Goal: Task Accomplishment & Management: Use online tool/utility

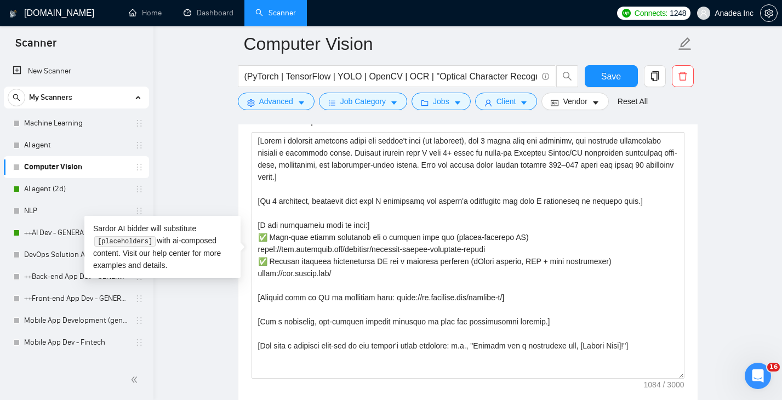
click at [204, 159] on main "Computer Vision (PyTorch | TensorFlow | YOLO | OpenCV | OCR | "Optical Characte…" at bounding box center [468, 322] width 594 height 3165
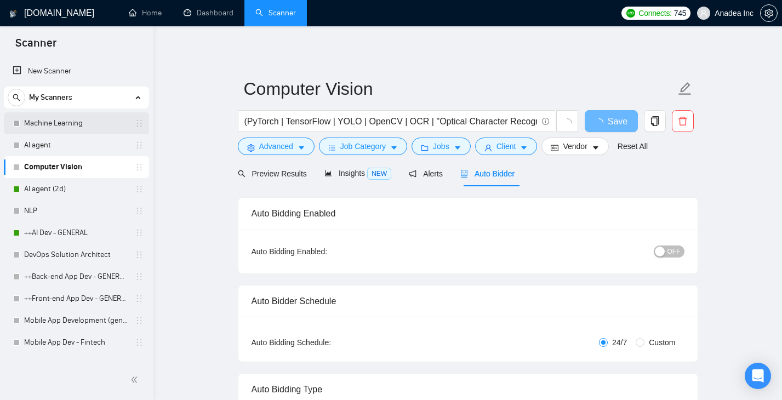
click at [64, 122] on link "Machine Learning" at bounding box center [76, 123] width 104 height 22
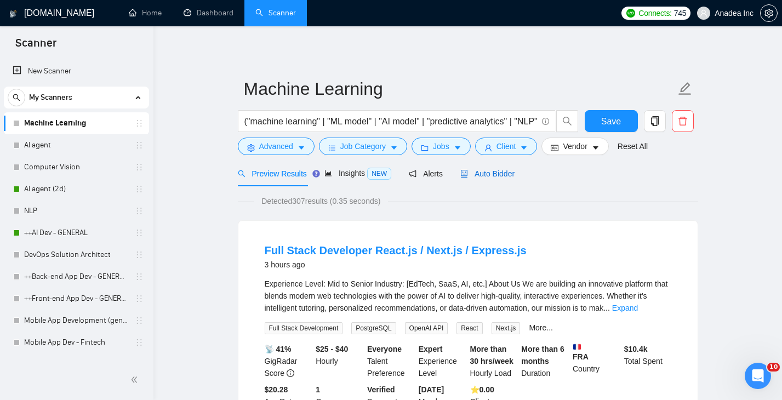
click at [492, 173] on span "Auto Bidder" at bounding box center [488, 173] width 54 height 9
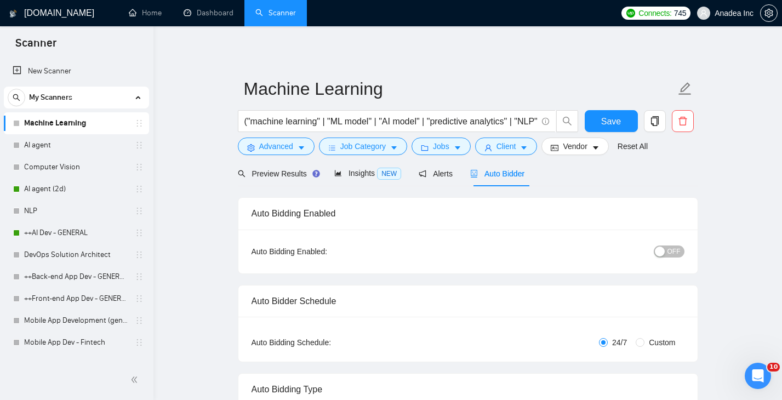
click at [681, 248] on button "OFF" at bounding box center [669, 252] width 31 height 12
click at [614, 116] on span "Save" at bounding box center [611, 122] width 20 height 14
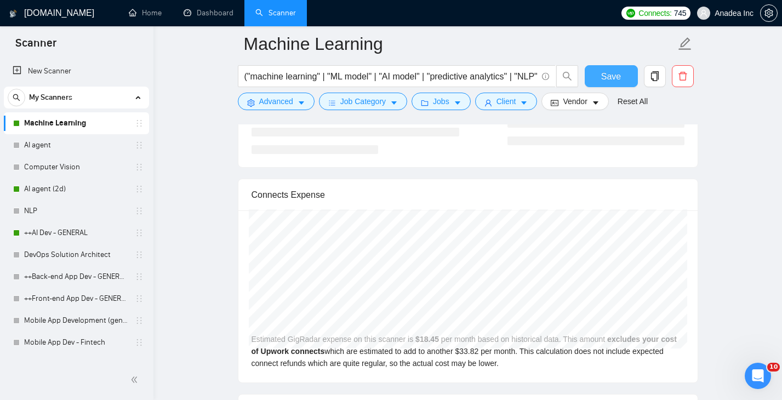
scroll to position [2105, 0]
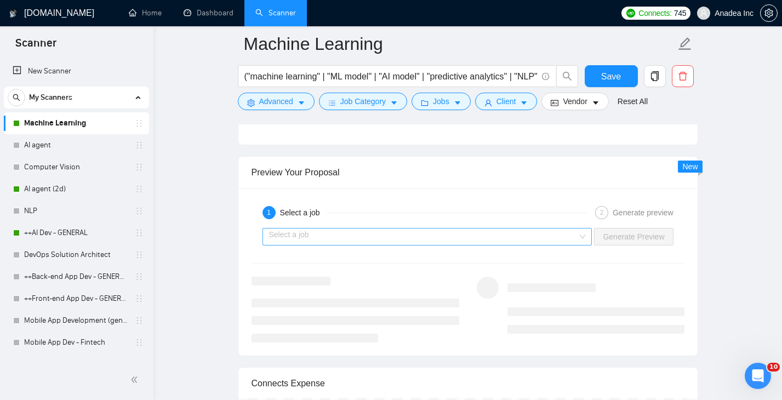
click at [531, 232] on input "search" at bounding box center [423, 237] width 309 height 16
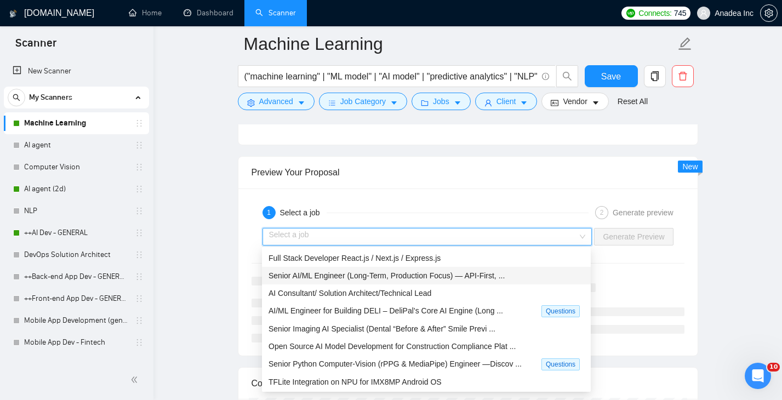
click at [437, 279] on span "Senior AI/ML Engineer (Long-Term, Production Focus) — API-First, ..." at bounding box center [387, 275] width 236 height 9
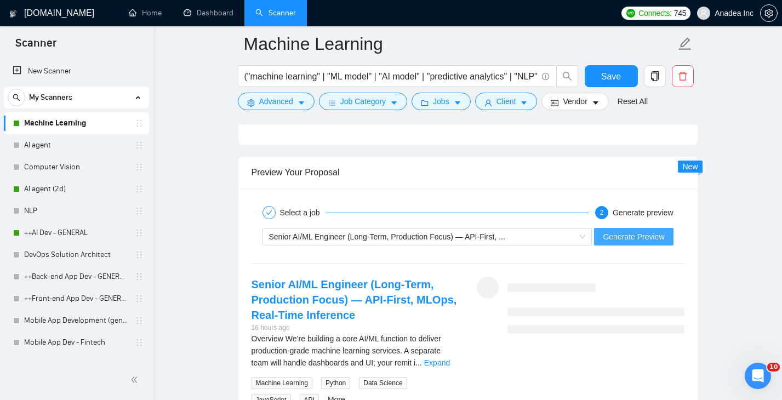
click at [631, 243] on button "Generate Preview" at bounding box center [633, 237] width 79 height 18
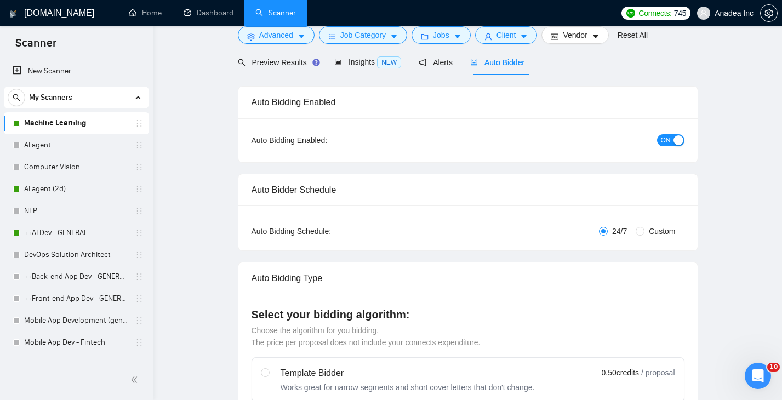
scroll to position [0, 0]
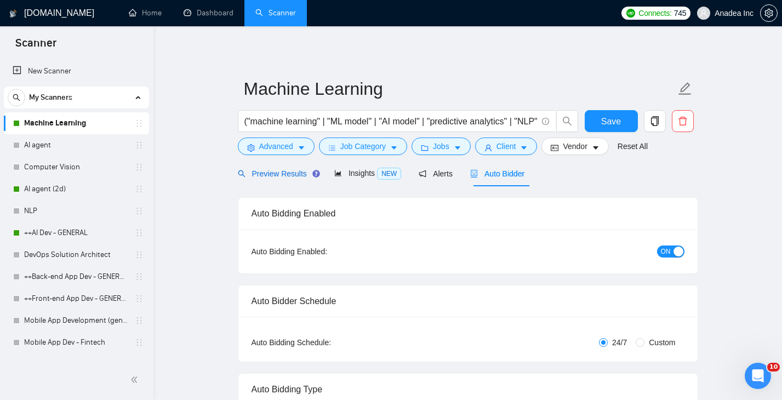
click at [269, 170] on span "Preview Results" at bounding box center [277, 173] width 79 height 9
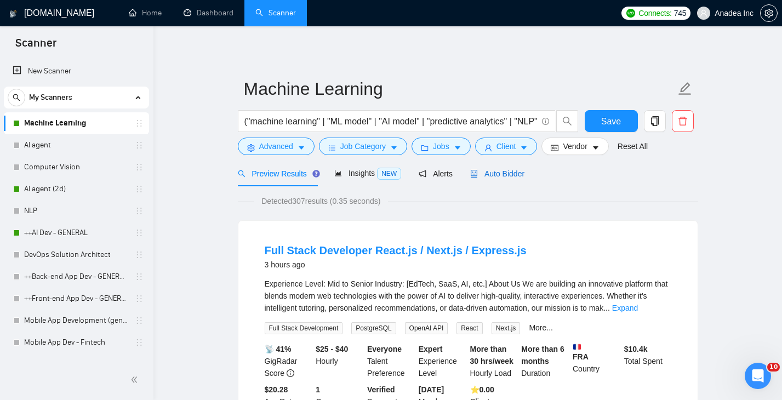
click at [504, 171] on span "Auto Bidder" at bounding box center [497, 173] width 54 height 9
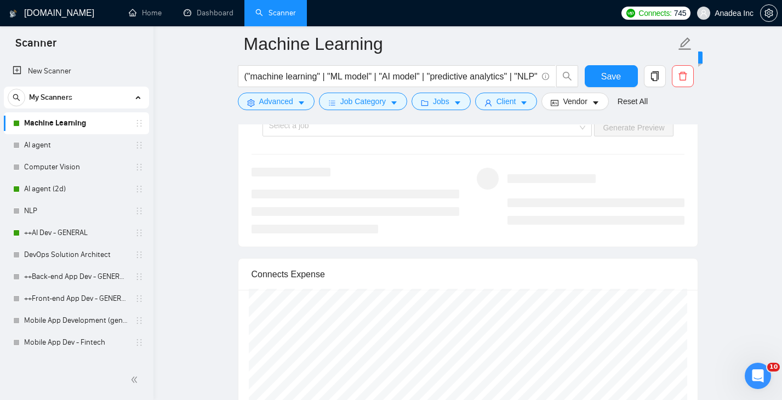
scroll to position [2053, 0]
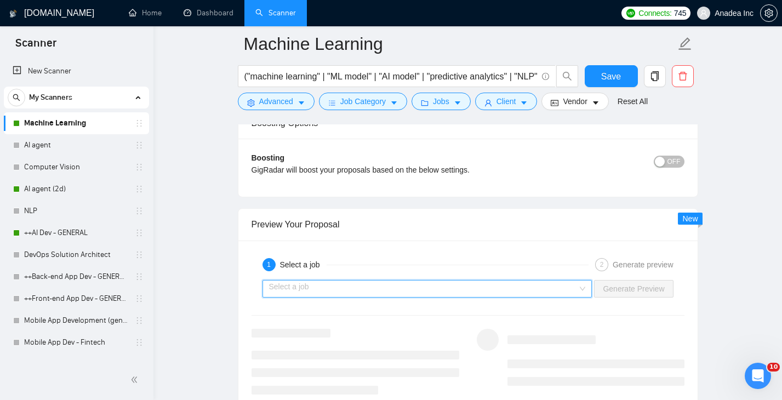
click at [435, 287] on input "search" at bounding box center [423, 289] width 309 height 16
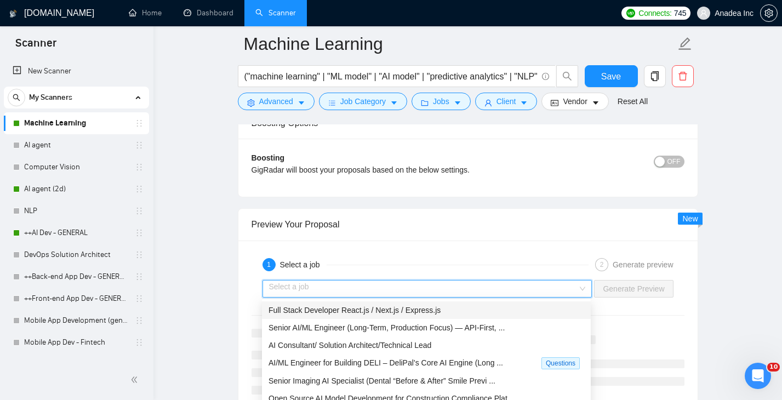
click at [388, 312] on span "Full Stack Developer React.js / Next.js / Express.js" at bounding box center [355, 310] width 172 height 9
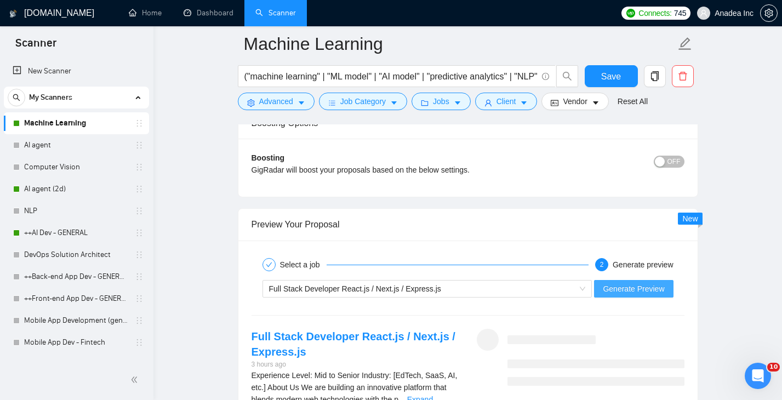
click at [614, 288] on span "Generate Preview" at bounding box center [633, 289] width 61 height 12
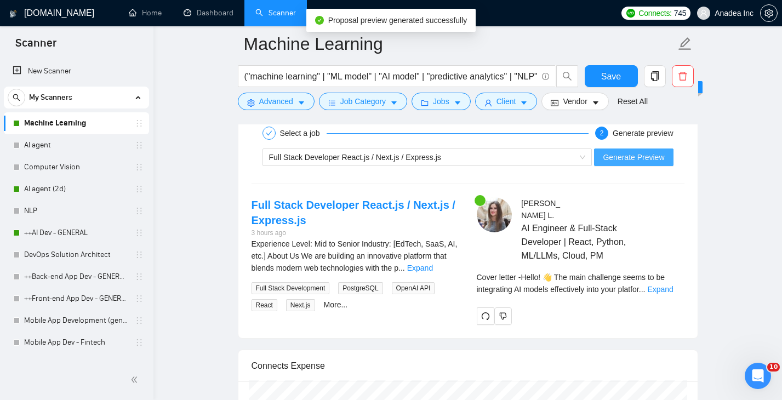
scroll to position [2198, 0]
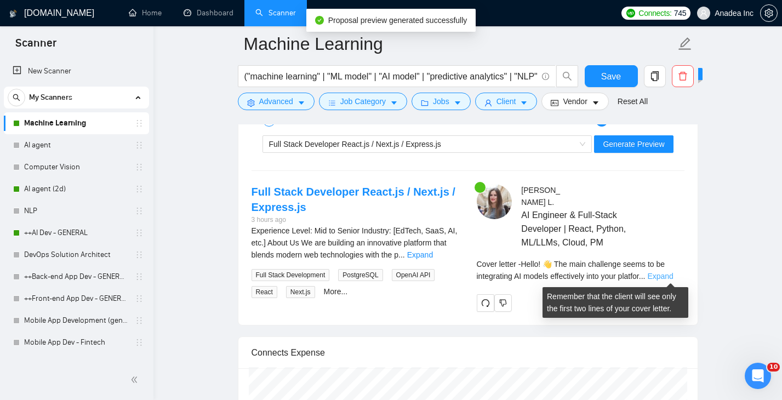
click at [669, 275] on link "Expand" at bounding box center [660, 276] width 26 height 9
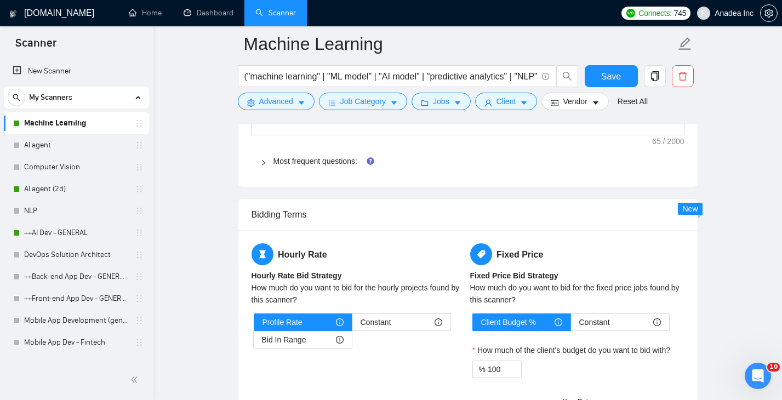
scroll to position [1571, 0]
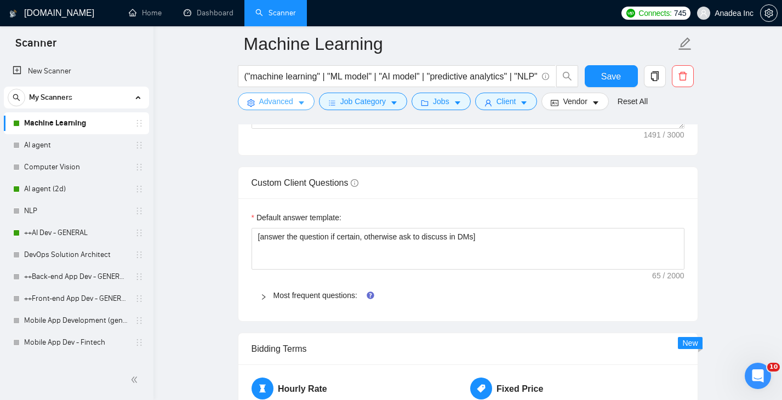
click at [283, 99] on span "Advanced" at bounding box center [276, 101] width 34 height 12
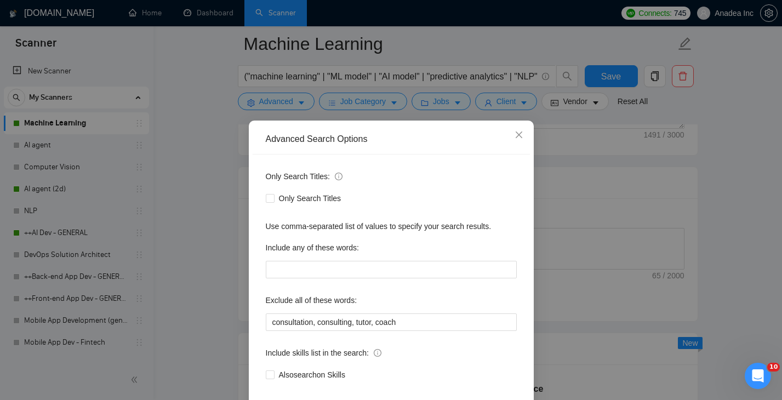
scroll to position [56, 0]
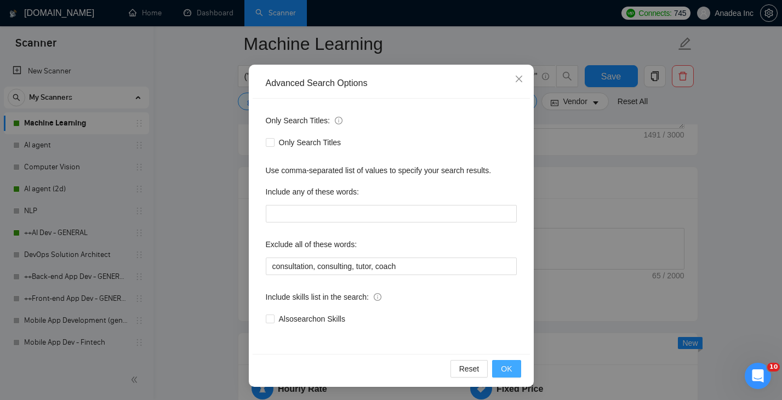
click at [512, 375] on button "OK" at bounding box center [506, 369] width 29 height 18
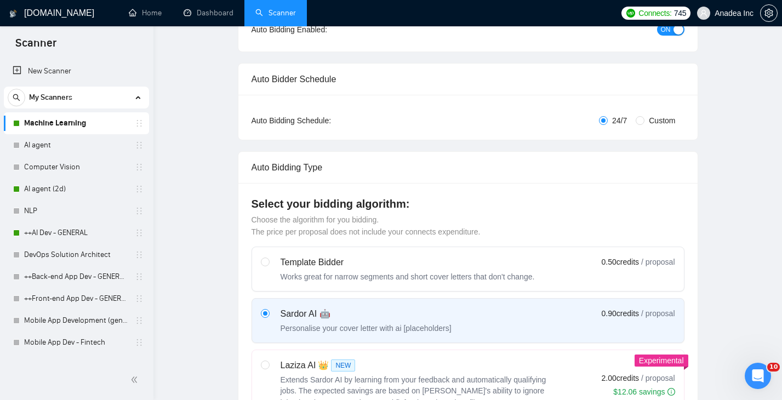
scroll to position [0, 0]
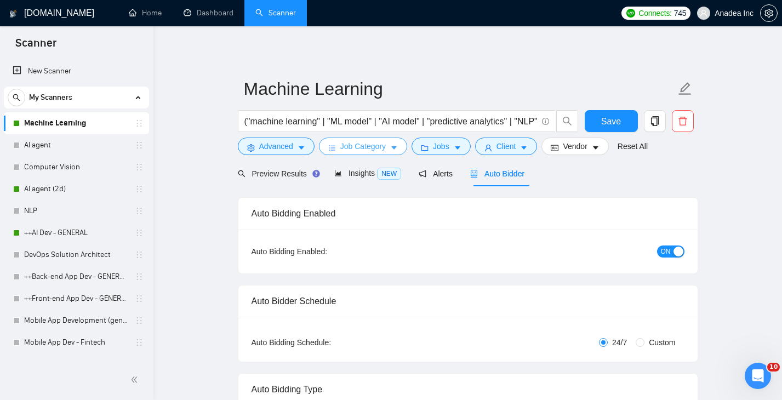
click at [366, 146] on span "Job Category" at bounding box center [363, 146] width 46 height 12
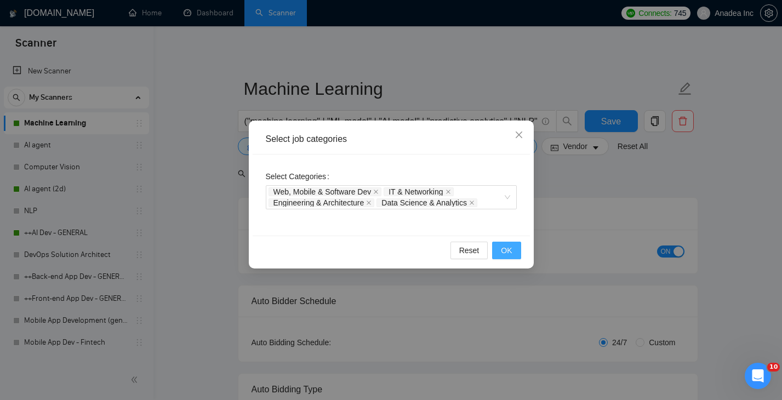
click at [508, 258] on button "OK" at bounding box center [506, 251] width 29 height 18
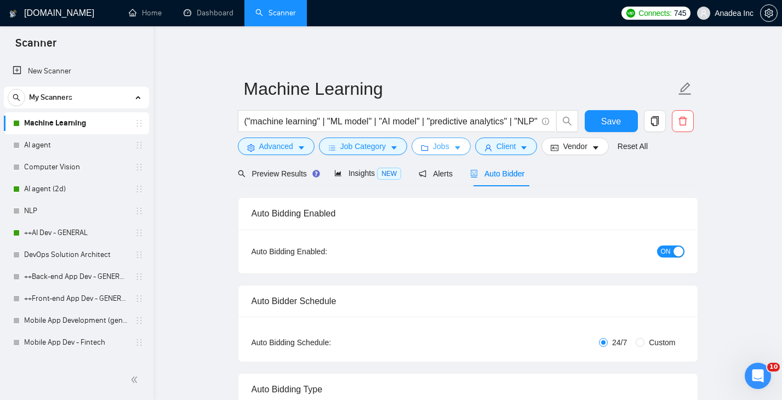
click at [440, 145] on span "Jobs" at bounding box center [441, 146] width 16 height 12
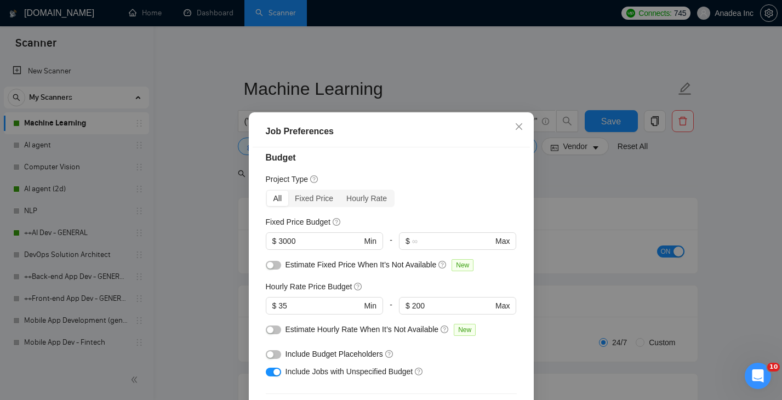
scroll to position [10, 0]
click at [280, 305] on input "35" at bounding box center [320, 305] width 83 height 12
type input "25"
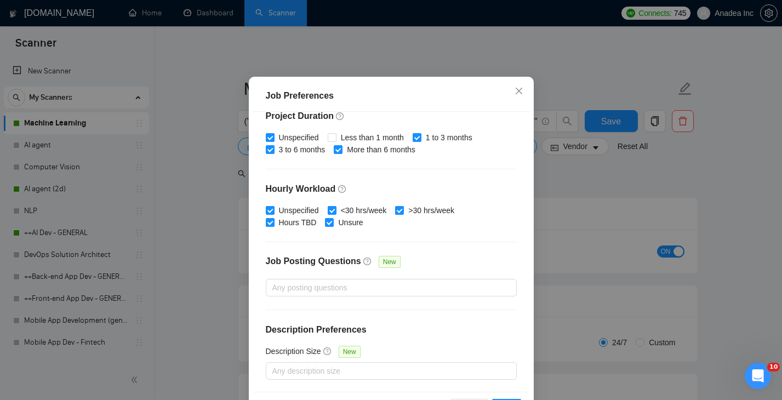
scroll to position [76, 0]
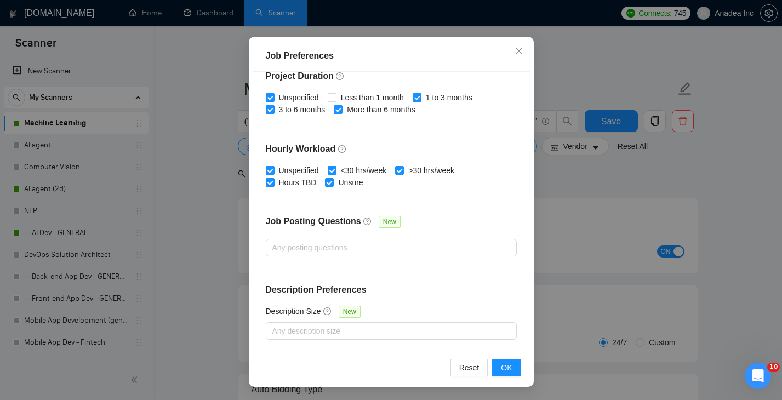
type input "25"
click at [514, 378] on div "Reset OK" at bounding box center [391, 367] width 277 height 31
click at [514, 373] on button "OK" at bounding box center [506, 368] width 29 height 18
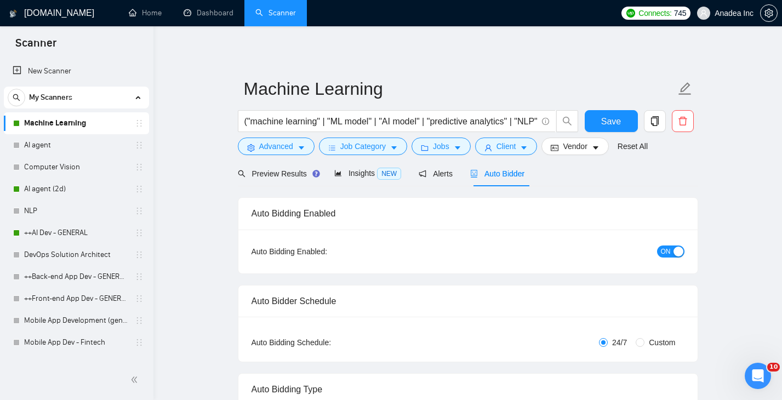
scroll to position [29, 0]
click at [516, 144] on span "Client" at bounding box center [507, 146] width 20 height 12
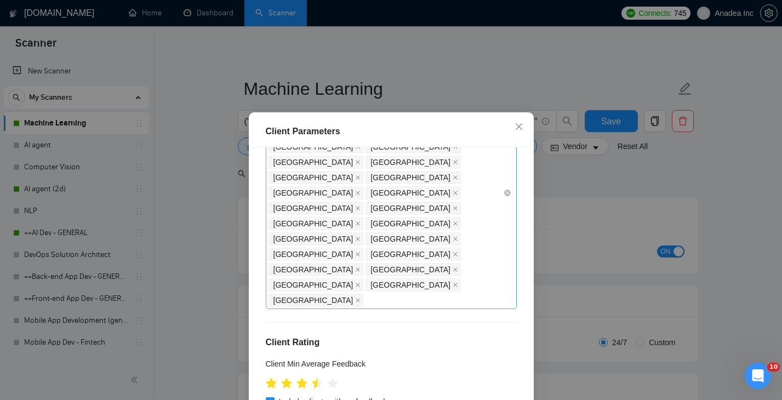
scroll to position [329, 0]
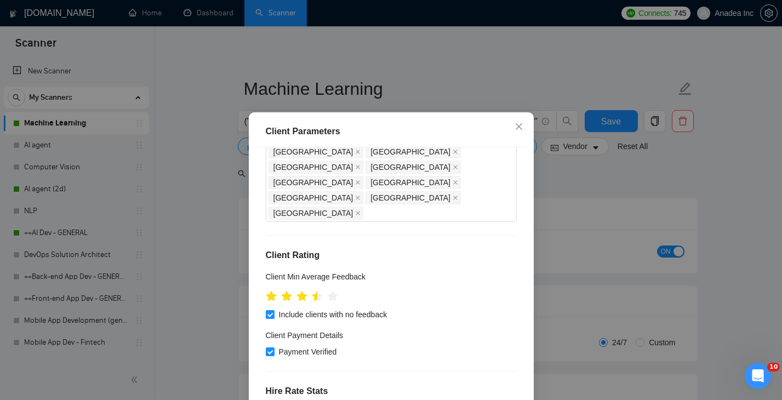
drag, startPoint x: 312, startPoint y: 260, endPoint x: 206, endPoint y: 260, distance: 106.9
click at [208, 260] on div "Client Parameters Client Location Include Client Countries [GEOGRAPHIC_DATA] [G…" at bounding box center [391, 200] width 782 height 400
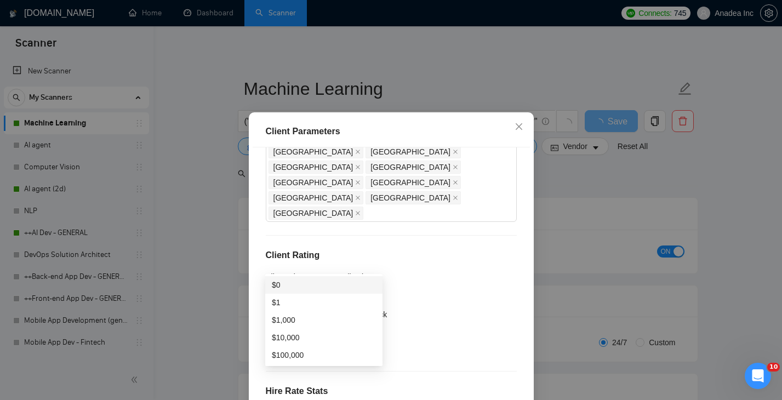
click at [282, 287] on div "$0" at bounding box center [324, 285] width 104 height 12
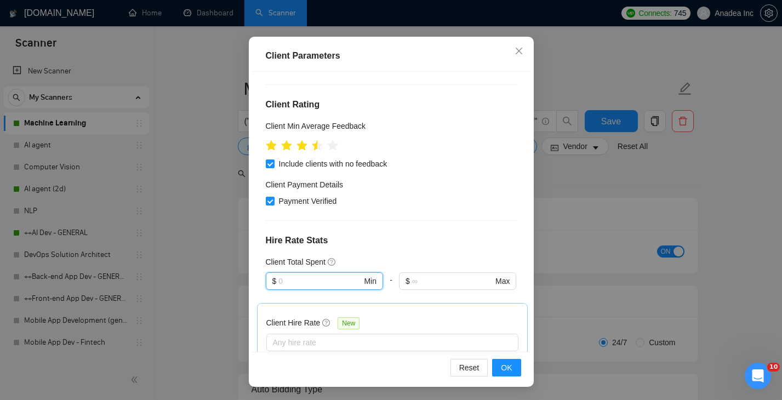
scroll to position [315, 0]
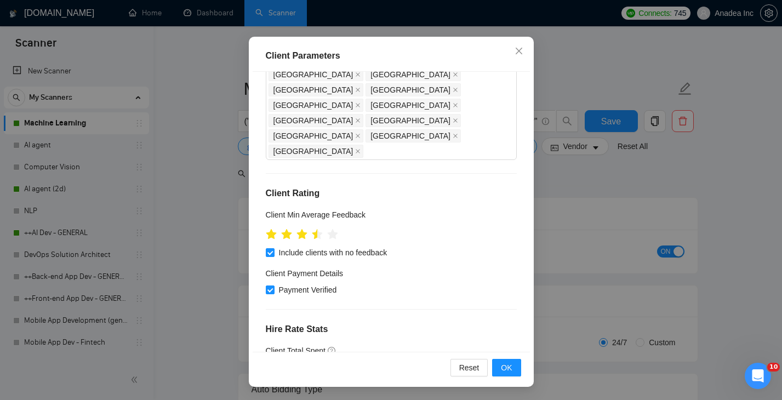
drag, startPoint x: 301, startPoint y: 310, endPoint x: 279, endPoint y: 310, distance: 22.5
type input "25"
click at [494, 373] on button "OK" at bounding box center [506, 368] width 29 height 18
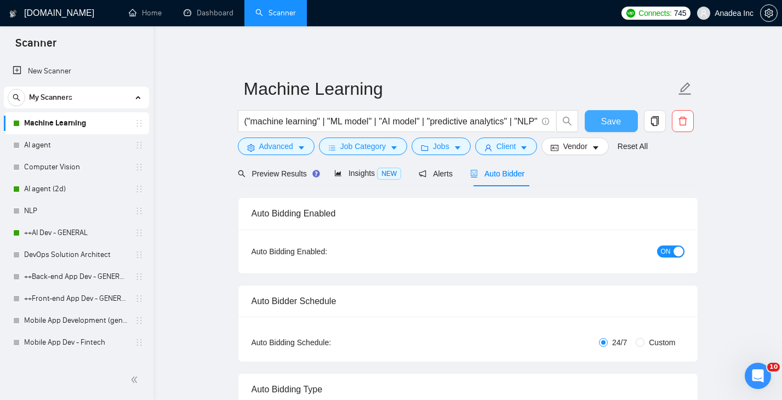
click at [600, 118] on button "Save" at bounding box center [611, 121] width 53 height 22
click at [284, 173] on span "Preview Results" at bounding box center [277, 173] width 79 height 9
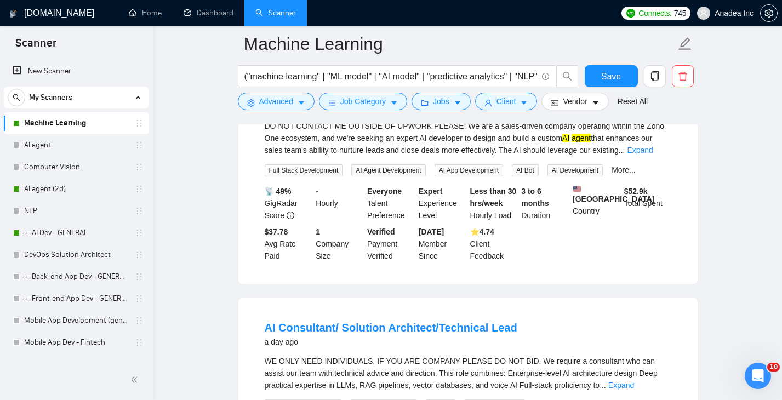
scroll to position [1914, 0]
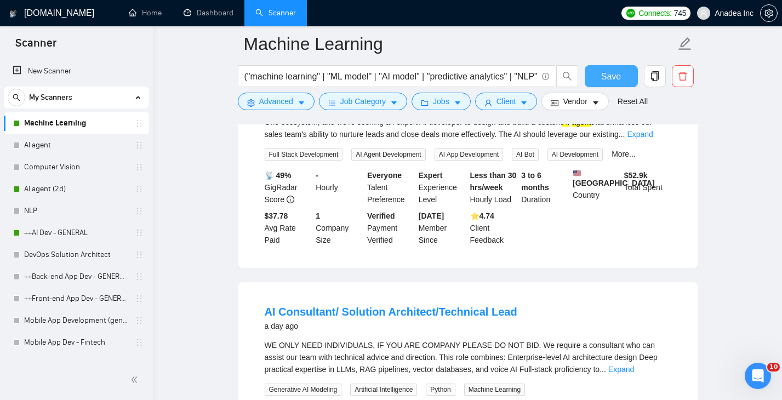
click at [621, 75] on button "Save" at bounding box center [611, 76] width 53 height 22
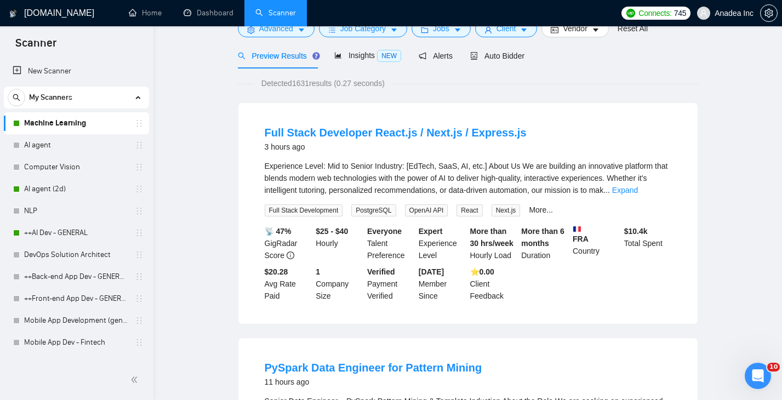
scroll to position [0, 0]
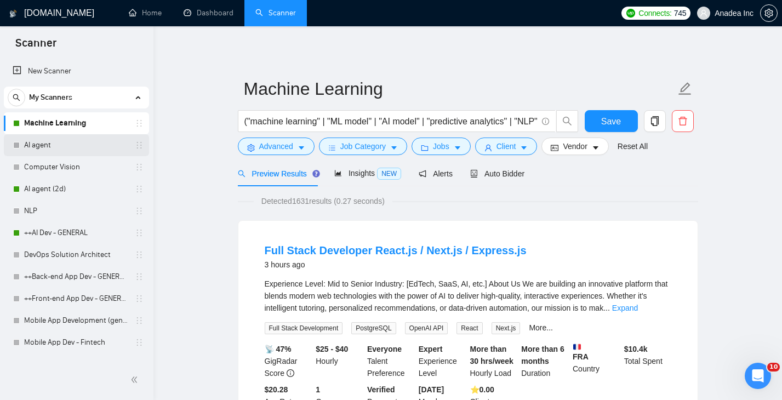
click at [57, 150] on link "AI agent" at bounding box center [76, 145] width 104 height 22
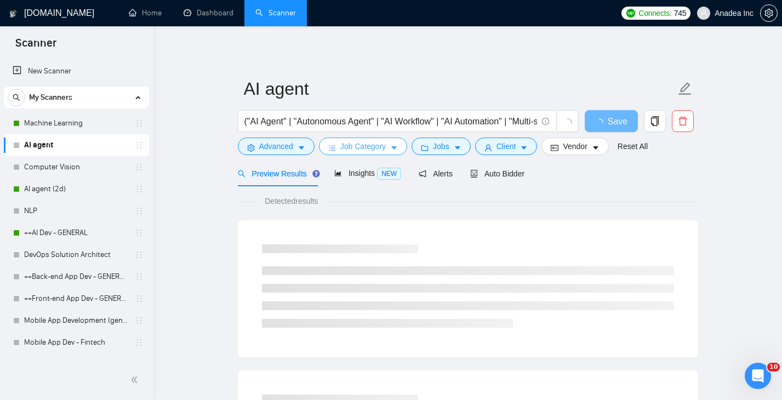
click at [391, 145] on button "Job Category" at bounding box center [363, 147] width 88 height 18
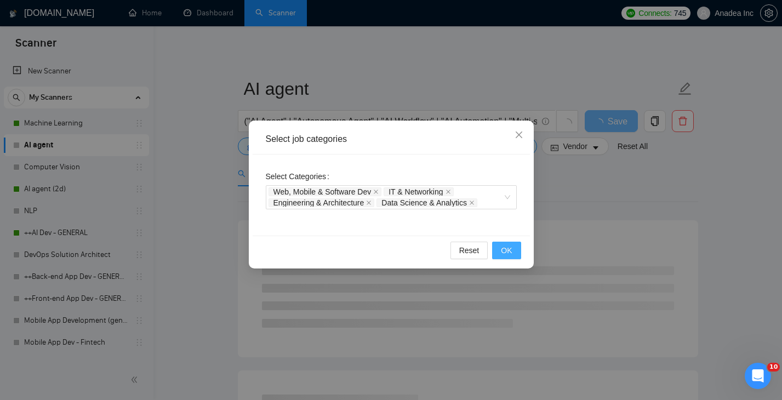
click at [505, 255] on span "OK" at bounding box center [506, 251] width 11 height 12
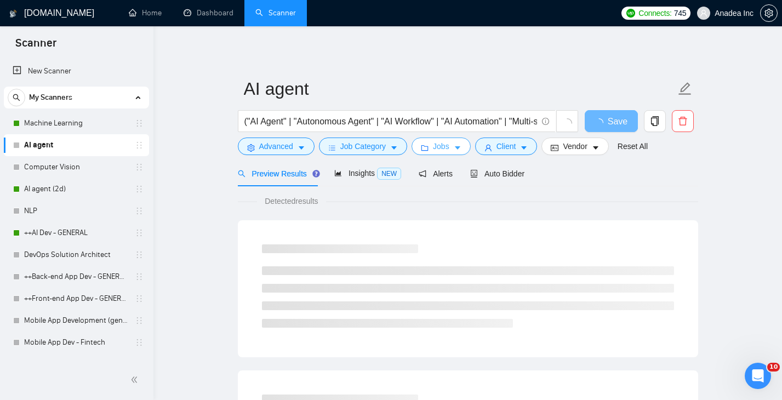
click at [456, 149] on button "Jobs" at bounding box center [441, 147] width 59 height 18
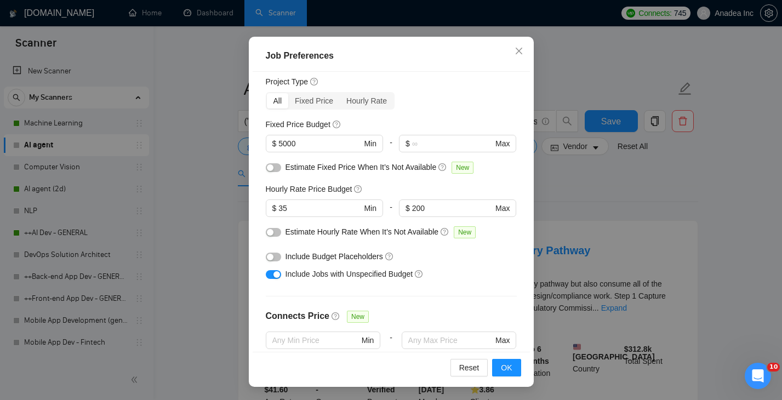
scroll to position [30, 0]
drag, startPoint x: 283, startPoint y: 211, endPoint x: 276, endPoint y: 211, distance: 7.1
click at [276, 211] on span "$ 35 Min" at bounding box center [324, 210] width 117 height 18
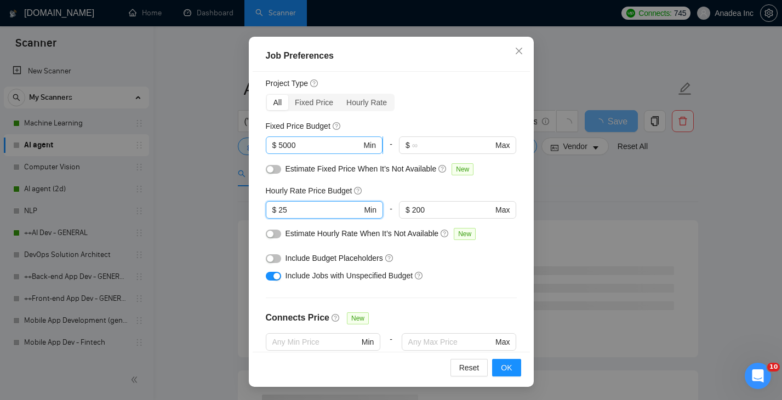
type input "25"
click at [277, 143] on span "$ 5000 Min" at bounding box center [324, 146] width 117 height 18
type input "3000"
click at [513, 364] on button "OK" at bounding box center [506, 368] width 29 height 18
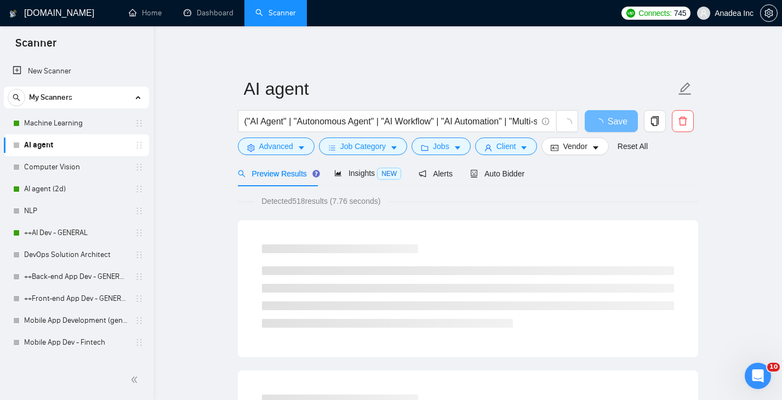
scroll to position [29, 0]
click at [516, 141] on span "Client" at bounding box center [507, 146] width 20 height 12
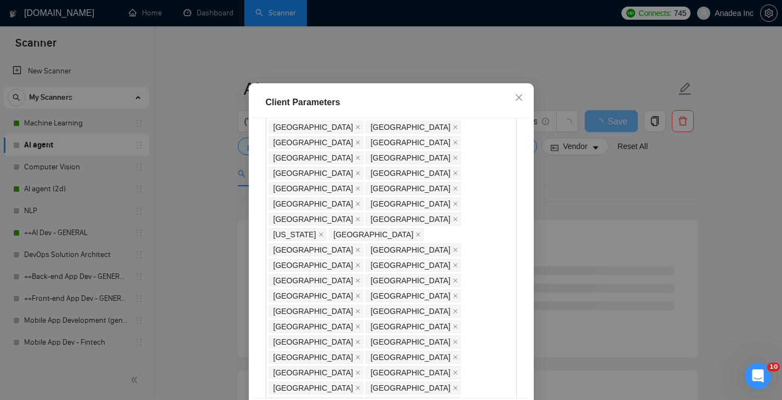
scroll to position [508, 0]
drag, startPoint x: 299, startPoint y: 287, endPoint x: 223, endPoint y: 280, distance: 76.5
click at [223, 280] on div "Client Parameters Client Location Include Client Countries [GEOGRAPHIC_DATA] [G…" at bounding box center [391, 200] width 782 height 400
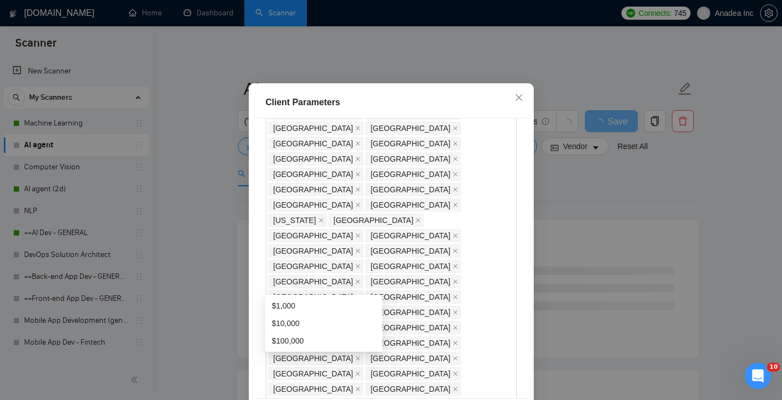
type input "0"
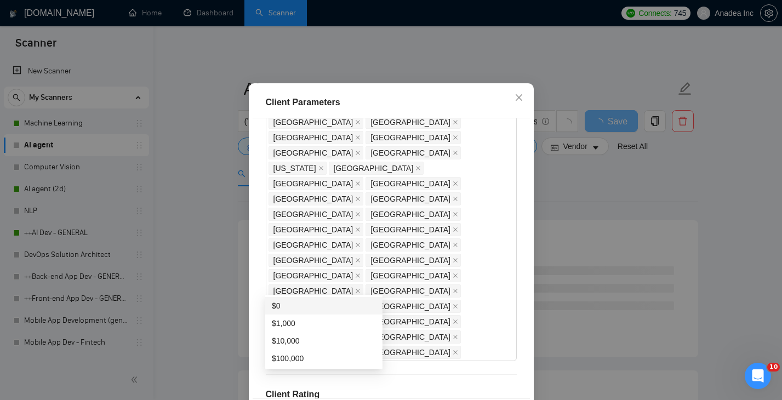
click at [306, 305] on div "$0" at bounding box center [324, 306] width 104 height 12
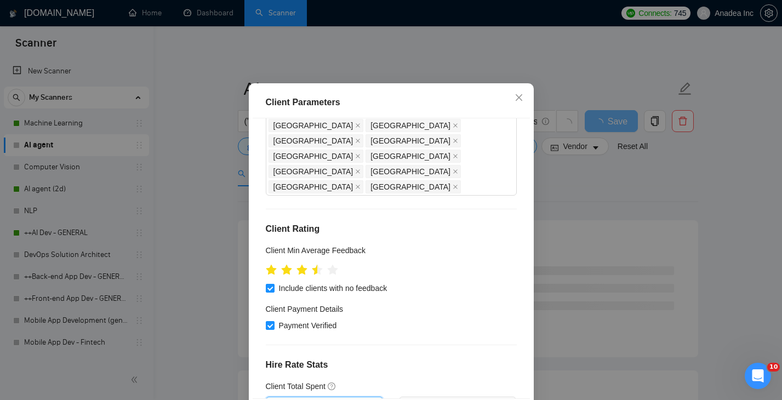
scroll to position [76, 0]
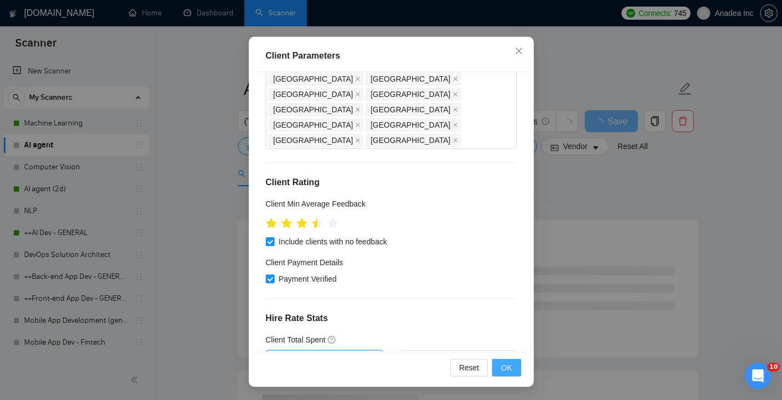
click at [503, 362] on span "OK" at bounding box center [506, 368] width 11 height 12
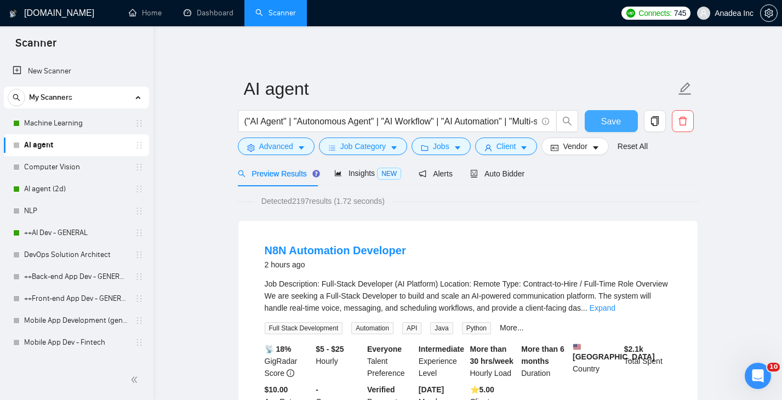
click at [607, 119] on span "Save" at bounding box center [611, 122] width 20 height 14
click at [502, 175] on span "Auto Bidder" at bounding box center [497, 173] width 54 height 9
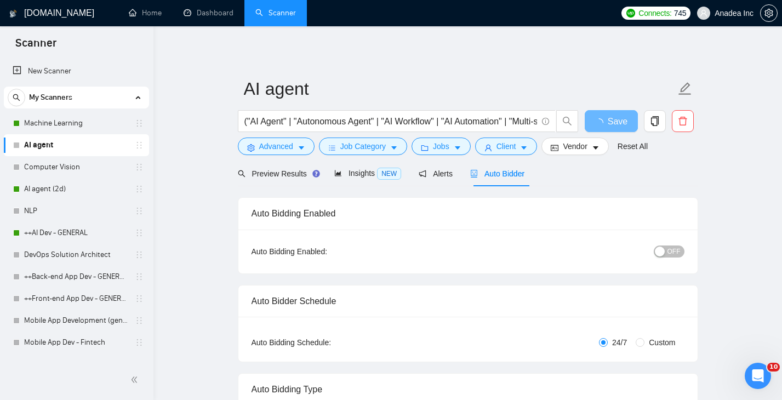
click at [677, 251] on span "OFF" at bounding box center [674, 252] width 13 height 12
click at [683, 251] on button "OFF" at bounding box center [669, 252] width 31 height 12
click at [607, 117] on span "Save" at bounding box center [611, 122] width 20 height 14
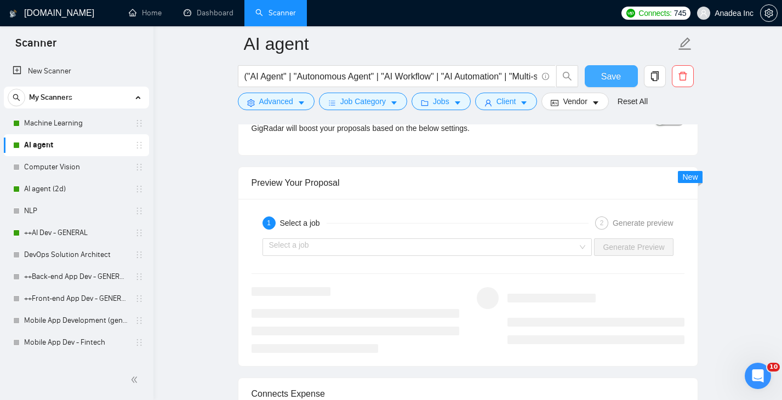
scroll to position [2095, 0]
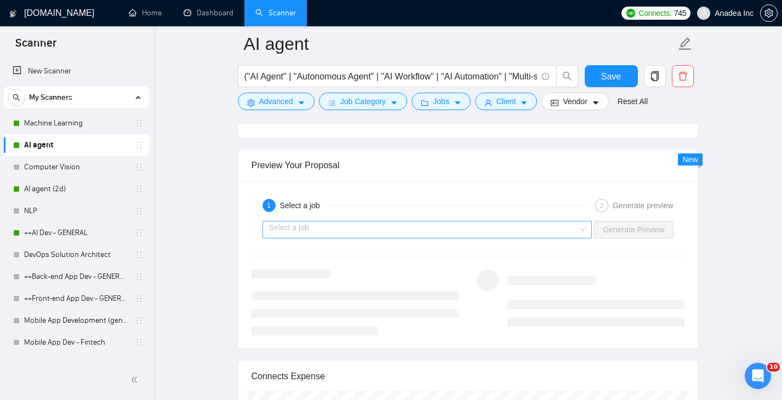
click at [558, 236] on input "search" at bounding box center [423, 229] width 309 height 16
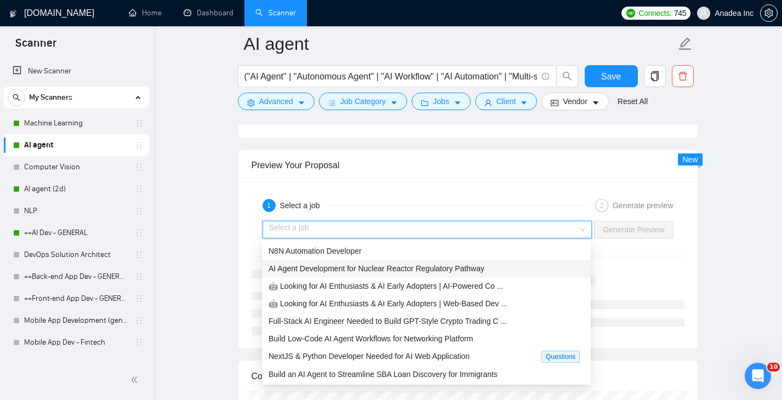
click at [473, 272] on span "AI Agent Development for Nuclear Reactor Regulatory Pathway" at bounding box center [377, 268] width 216 height 9
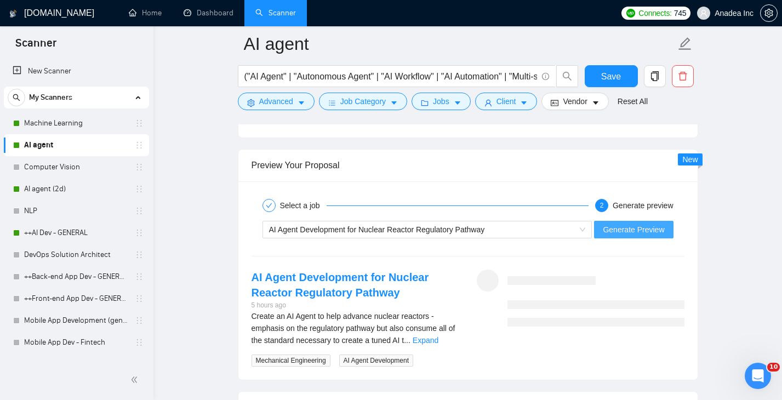
click at [641, 229] on span "Generate Preview" at bounding box center [633, 230] width 61 height 12
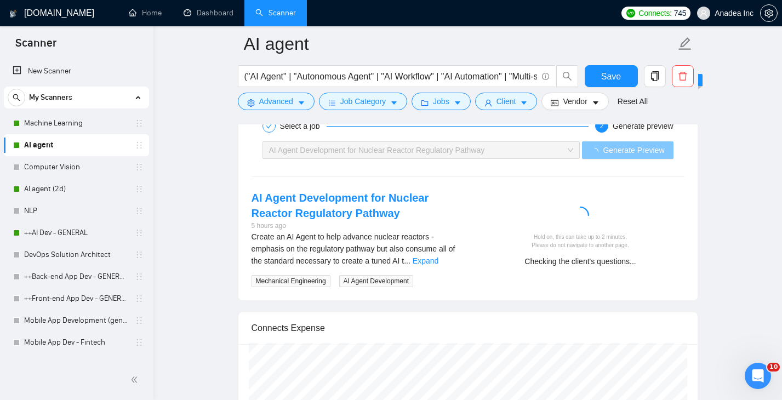
scroll to position [2118, 0]
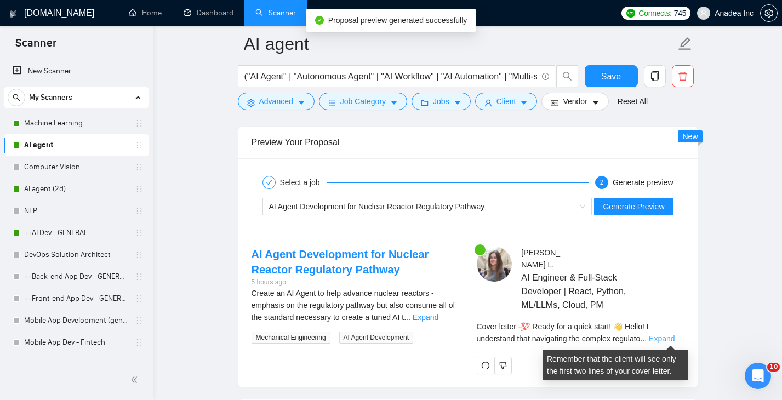
click at [675, 337] on link "Expand" at bounding box center [662, 338] width 26 height 9
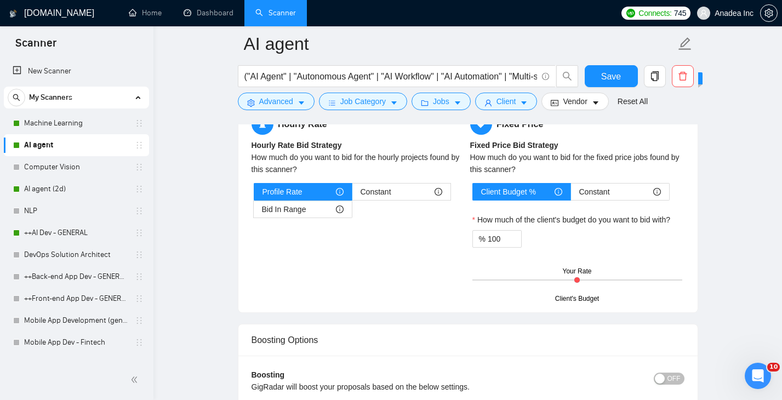
scroll to position [1713, 0]
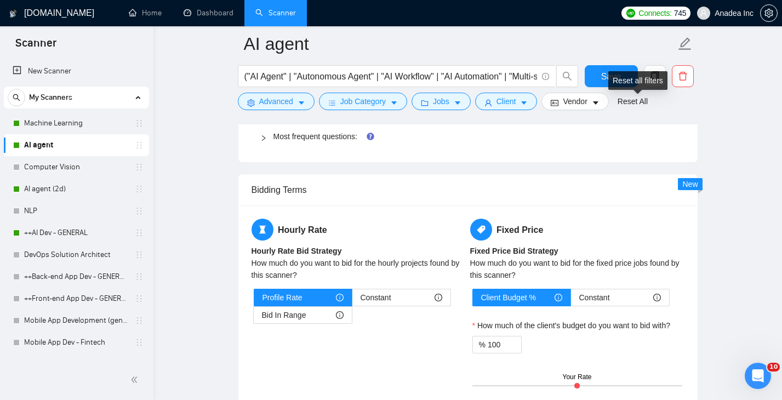
click at [613, 75] on div "Reset all filters" at bounding box center [638, 80] width 59 height 19
click at [610, 76] on div "Reset all filters" at bounding box center [638, 80] width 59 height 19
click at [593, 76] on button "Save" at bounding box center [611, 76] width 53 height 22
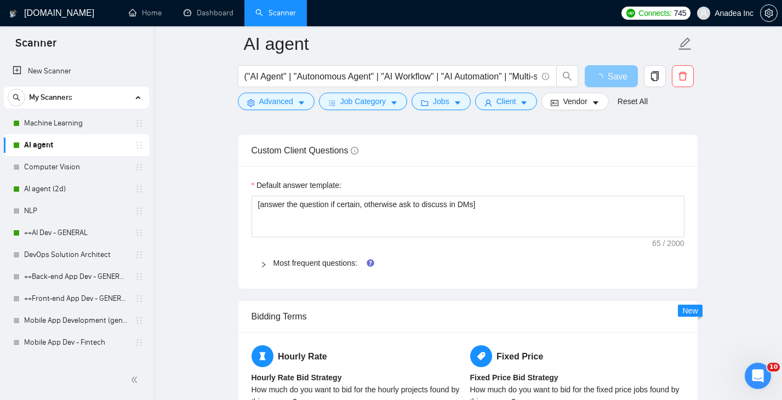
scroll to position [1579, 0]
